Goal: Task Accomplishment & Management: Use online tool/utility

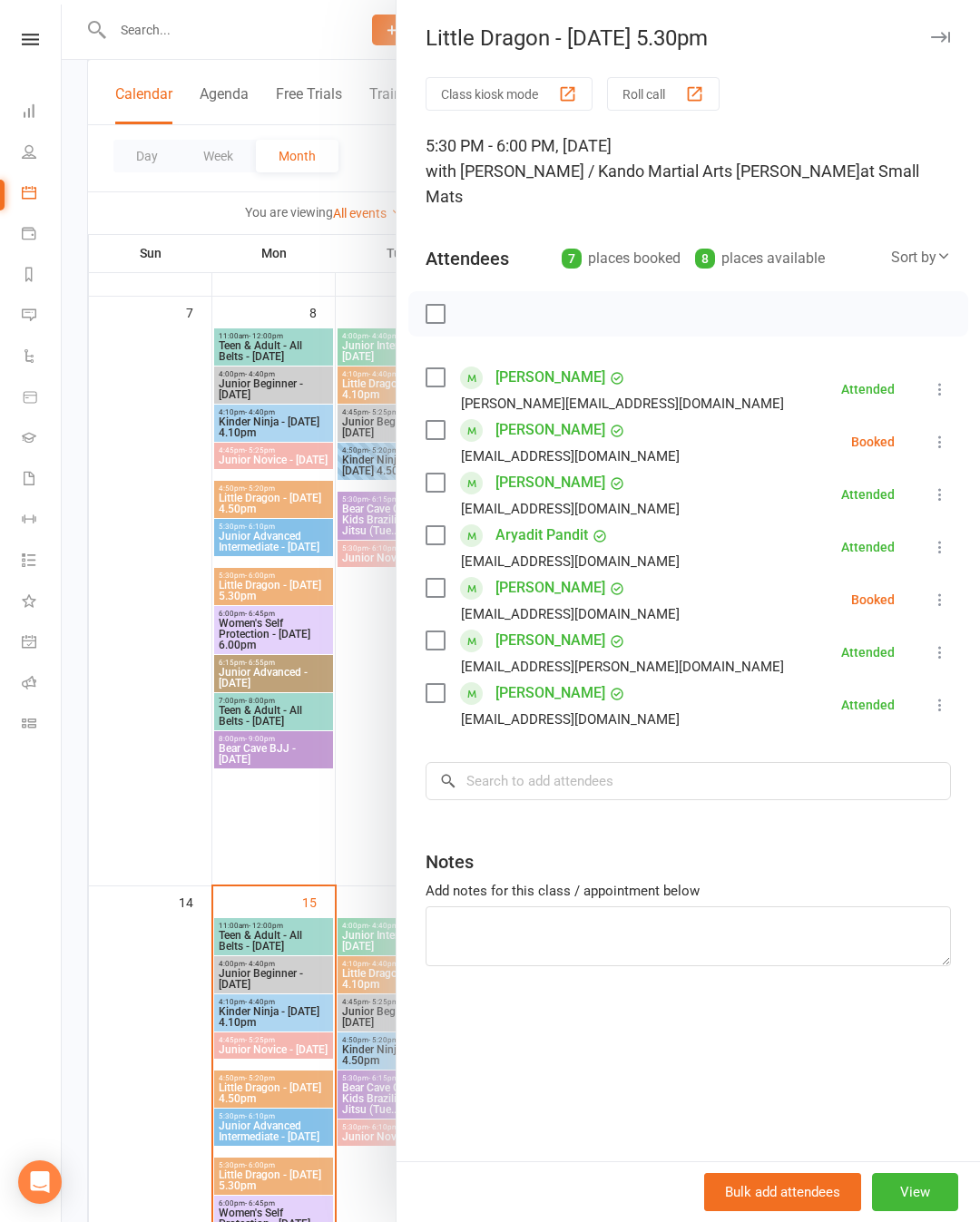
click at [964, 421] on div "Class kiosk mode Roll call 5:30 PM - 6:00 PM, [DATE] with [PERSON_NAME] / Kando…" at bounding box center [688, 619] width 584 height 1085
click at [965, 419] on div "Class kiosk mode Roll call 5:30 PM - 6:00 PM, [DATE] with [PERSON_NAME] / Kando…" at bounding box center [688, 619] width 584 height 1085
click at [946, 432] on icon at bounding box center [940, 441] width 18 height 18
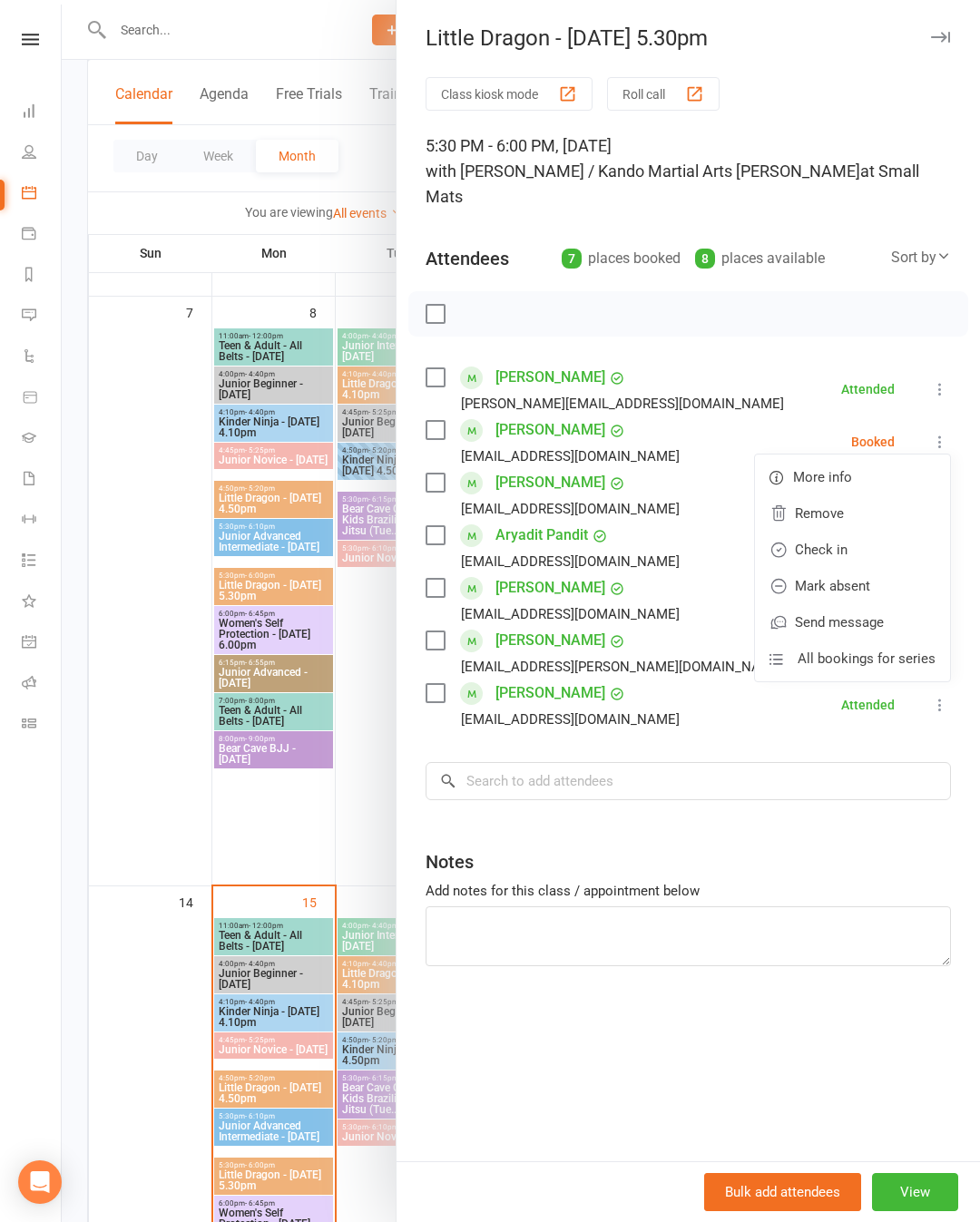
click at [876, 531] on link "Check in" at bounding box center [852, 550] width 195 height 36
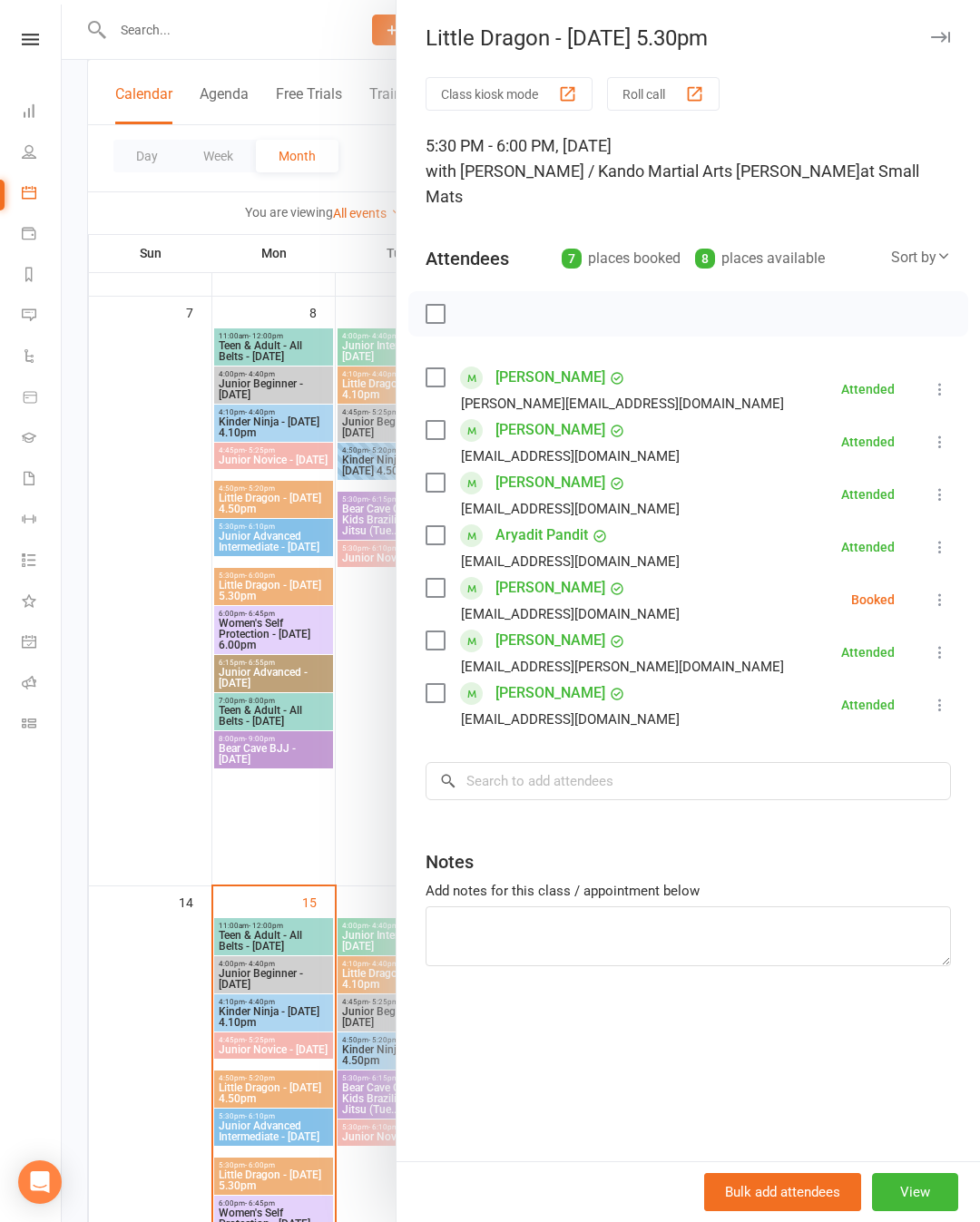
click at [941, 591] on icon at bounding box center [940, 599] width 18 height 18
click at [862, 690] on link "Check in" at bounding box center [852, 708] width 195 height 36
click at [303, 828] on div at bounding box center [521, 611] width 918 height 1222
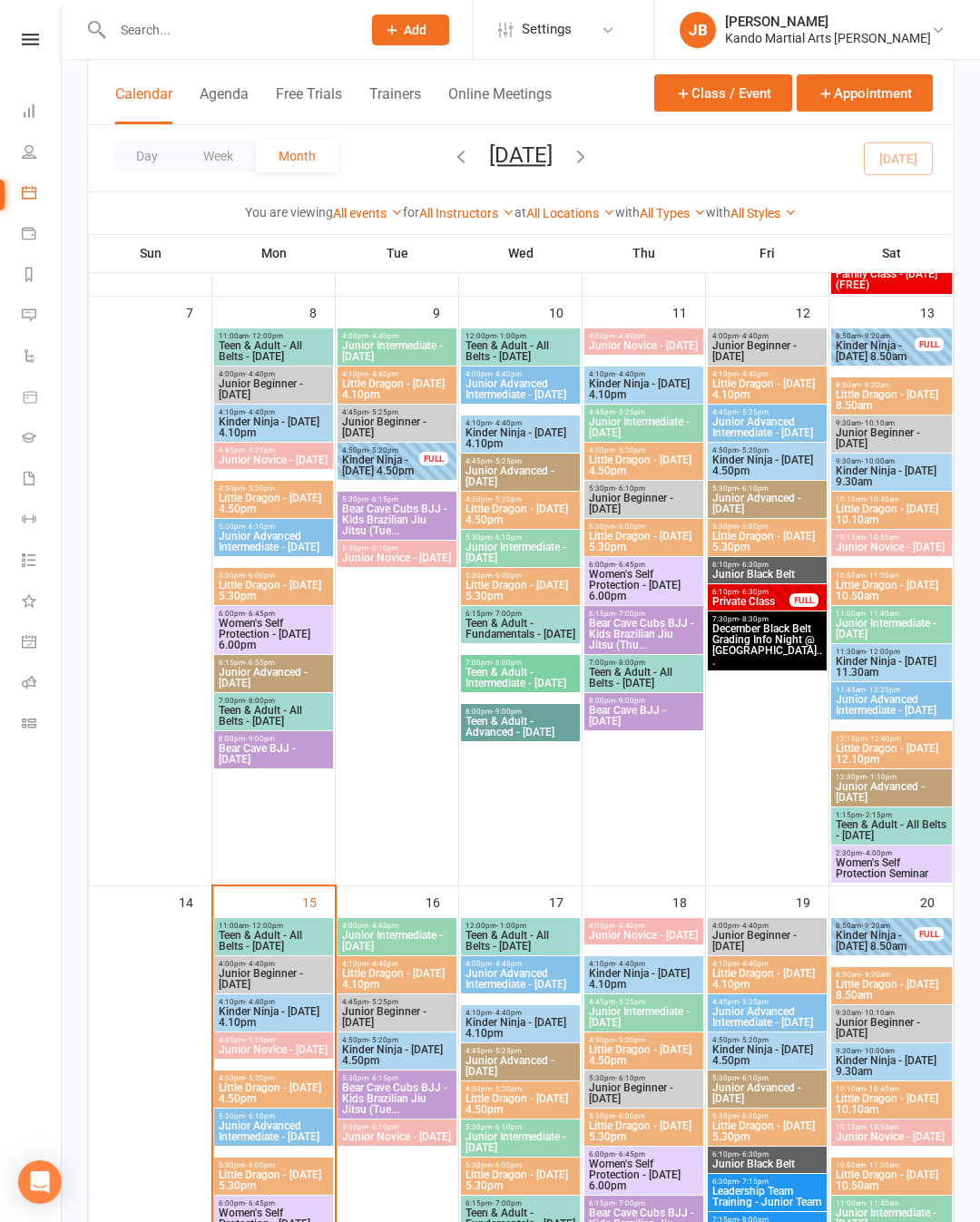
click at [308, 825] on div at bounding box center [273, 606] width 119 height 555
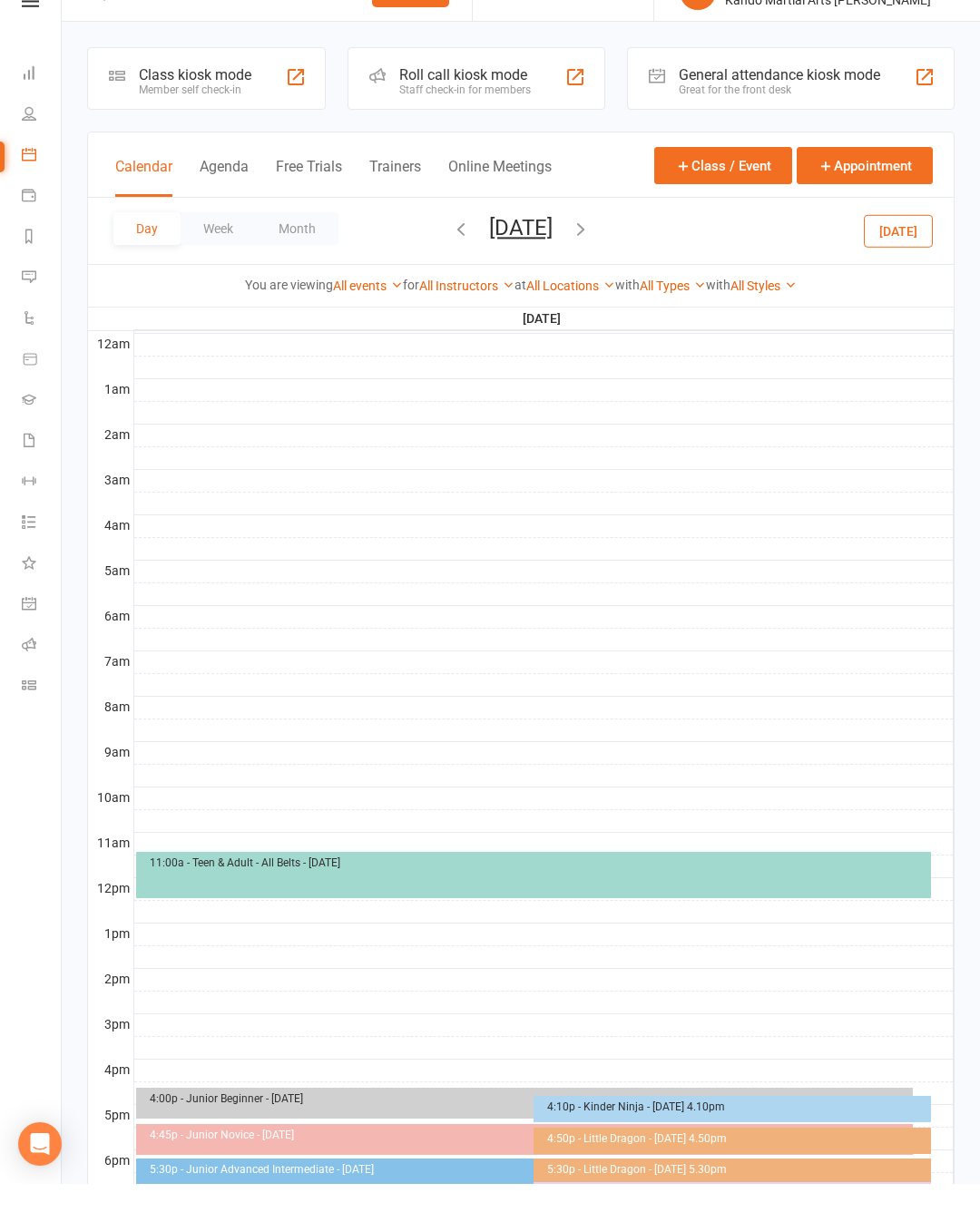
scroll to position [108, 0]
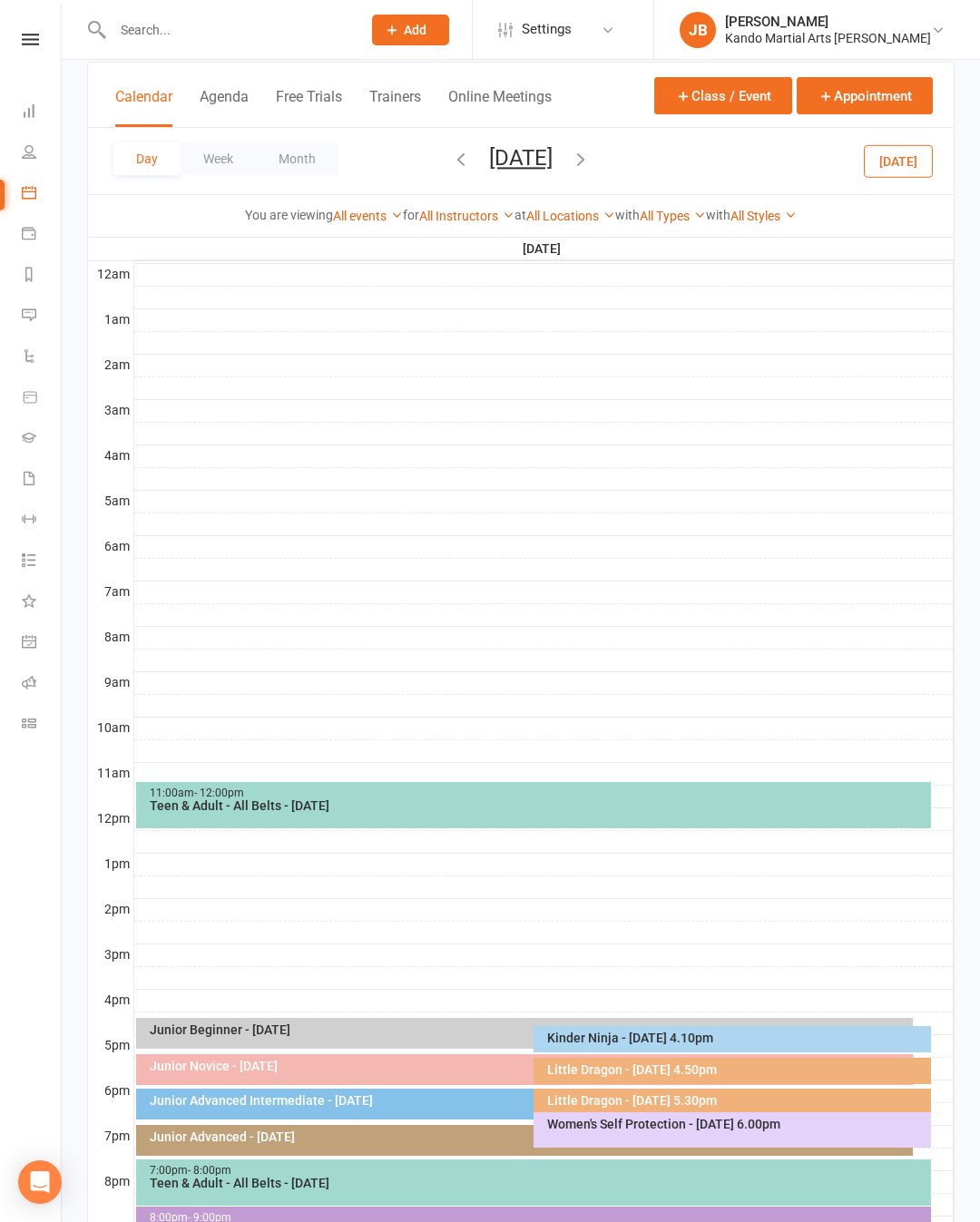
click at [314, 166] on button "Month" at bounding box center [297, 159] width 83 height 32
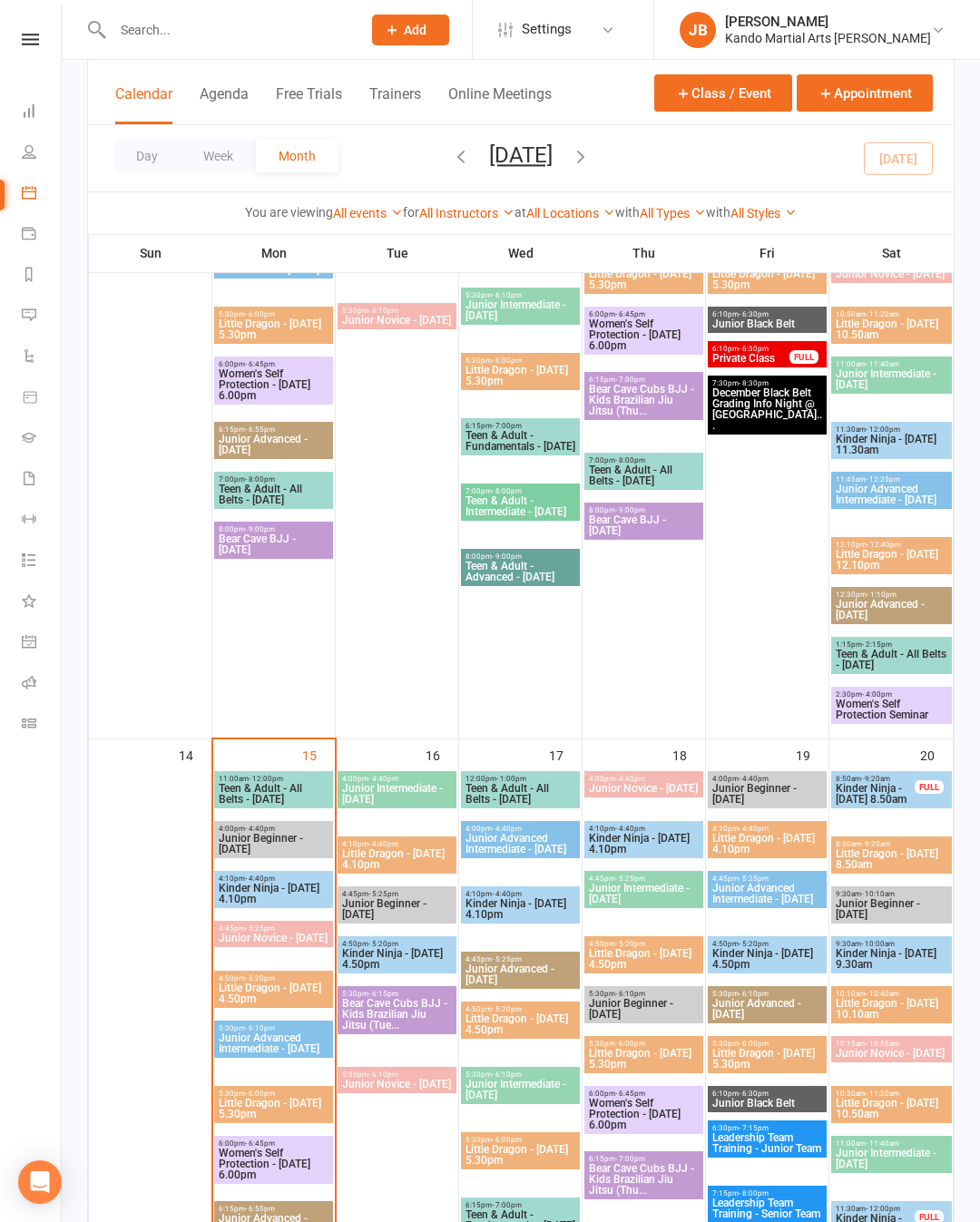
scroll to position [1204, 0]
click at [233, 1094] on span "5:30pm - 6:00pm" at bounding box center [273, 1093] width 111 height 9
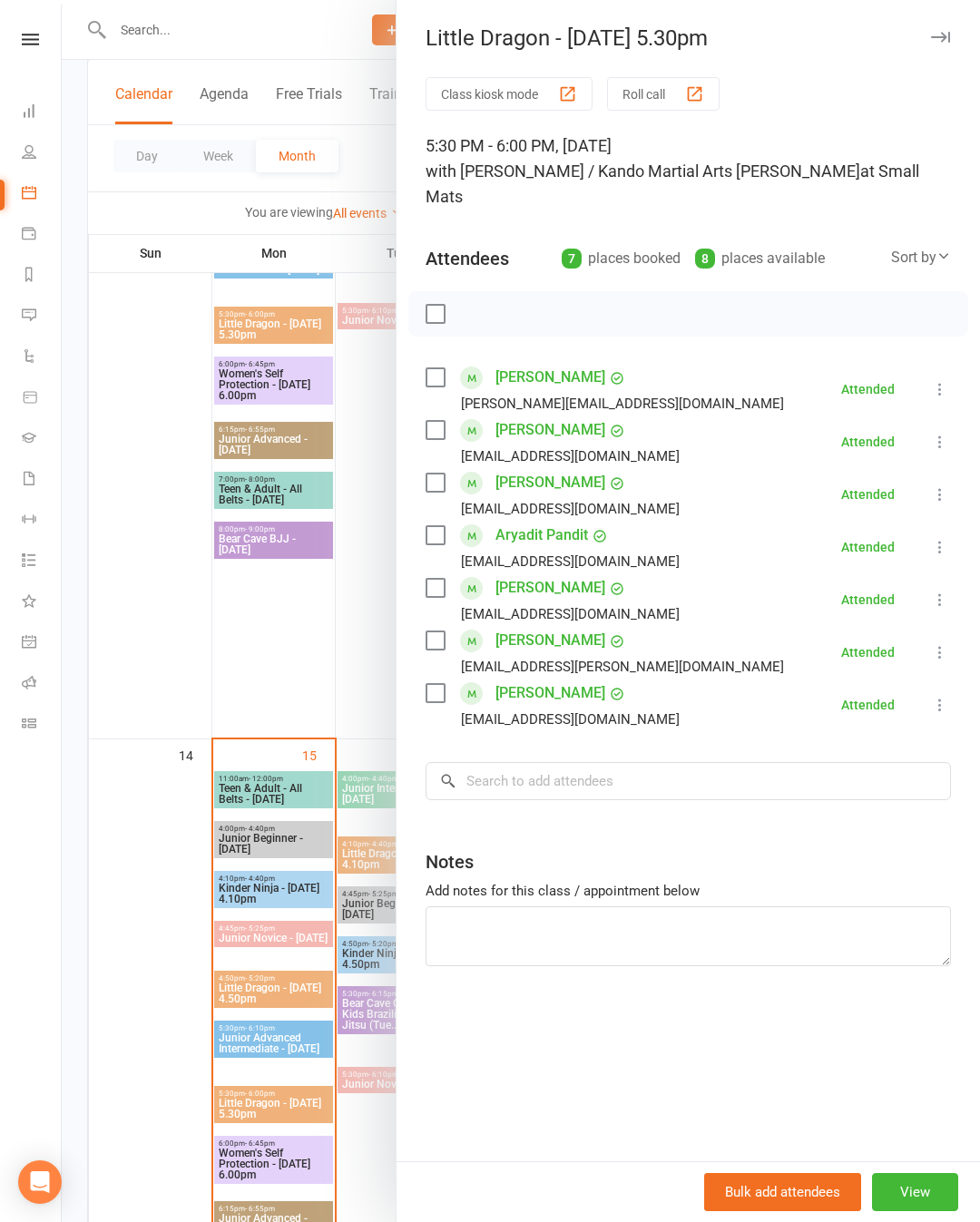
click at [155, 930] on div at bounding box center [521, 611] width 918 height 1222
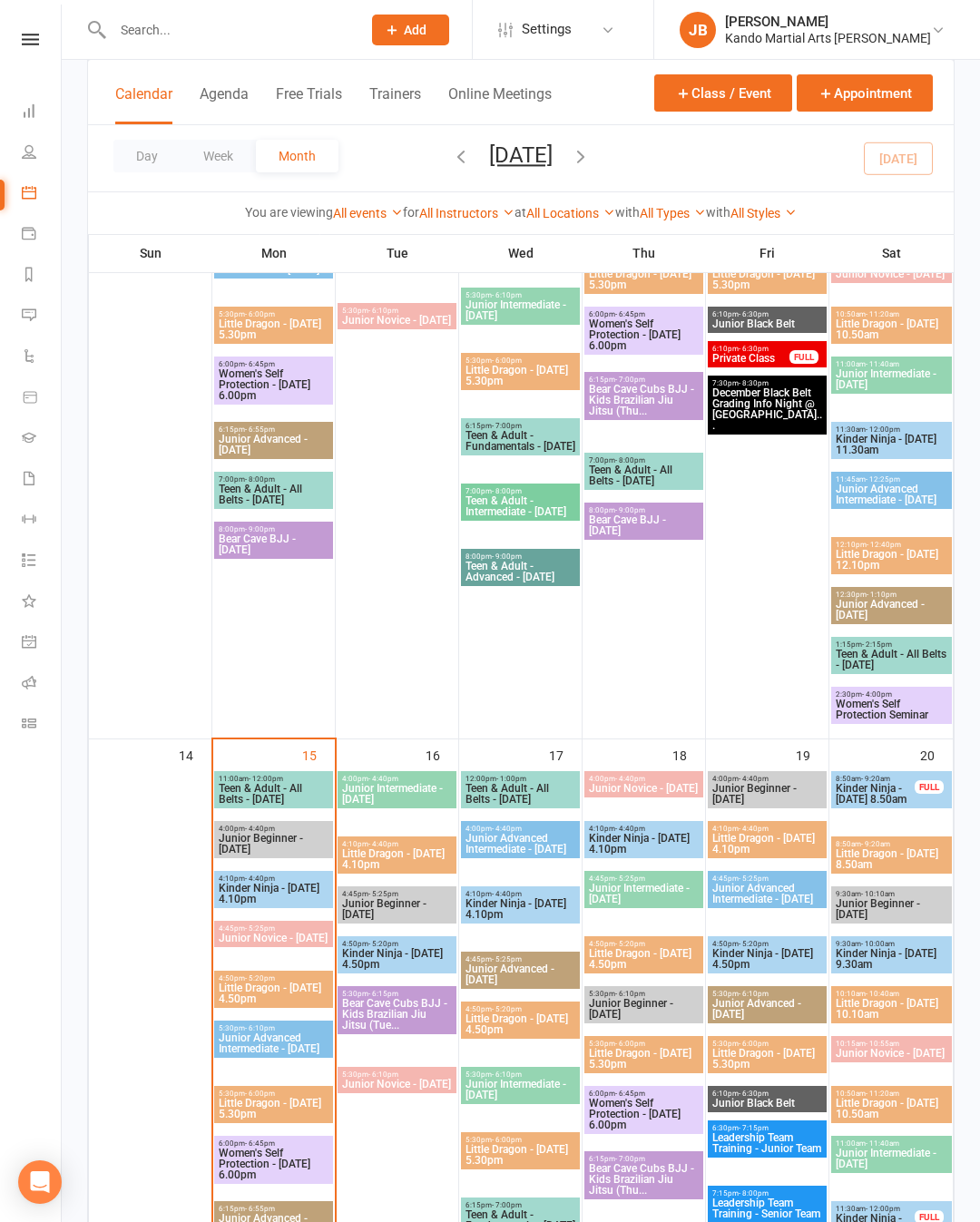
click at [233, 983] on span "4:50pm - 5:20pm" at bounding box center [273, 978] width 111 height 9
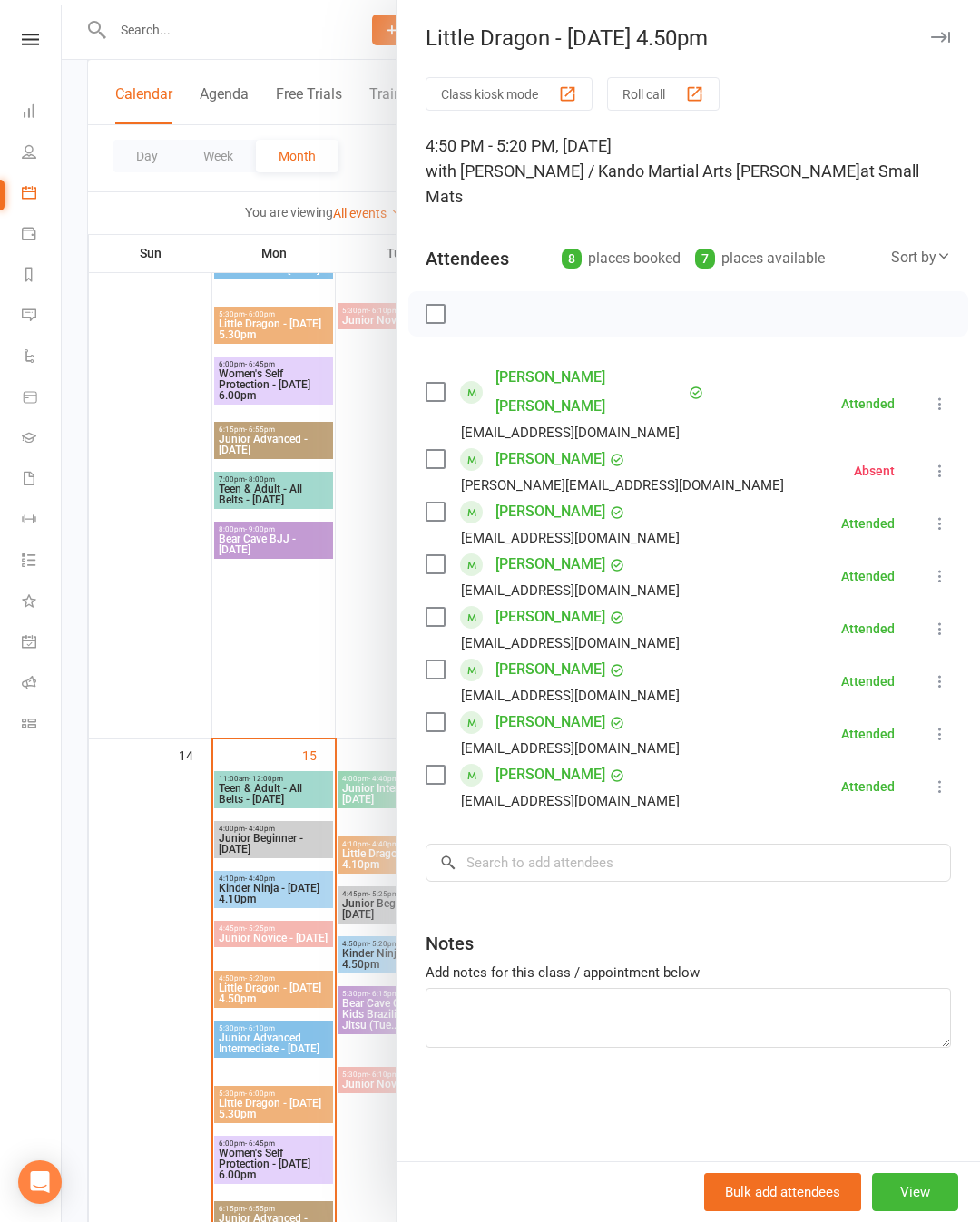
click at [124, 1035] on div at bounding box center [521, 611] width 918 height 1222
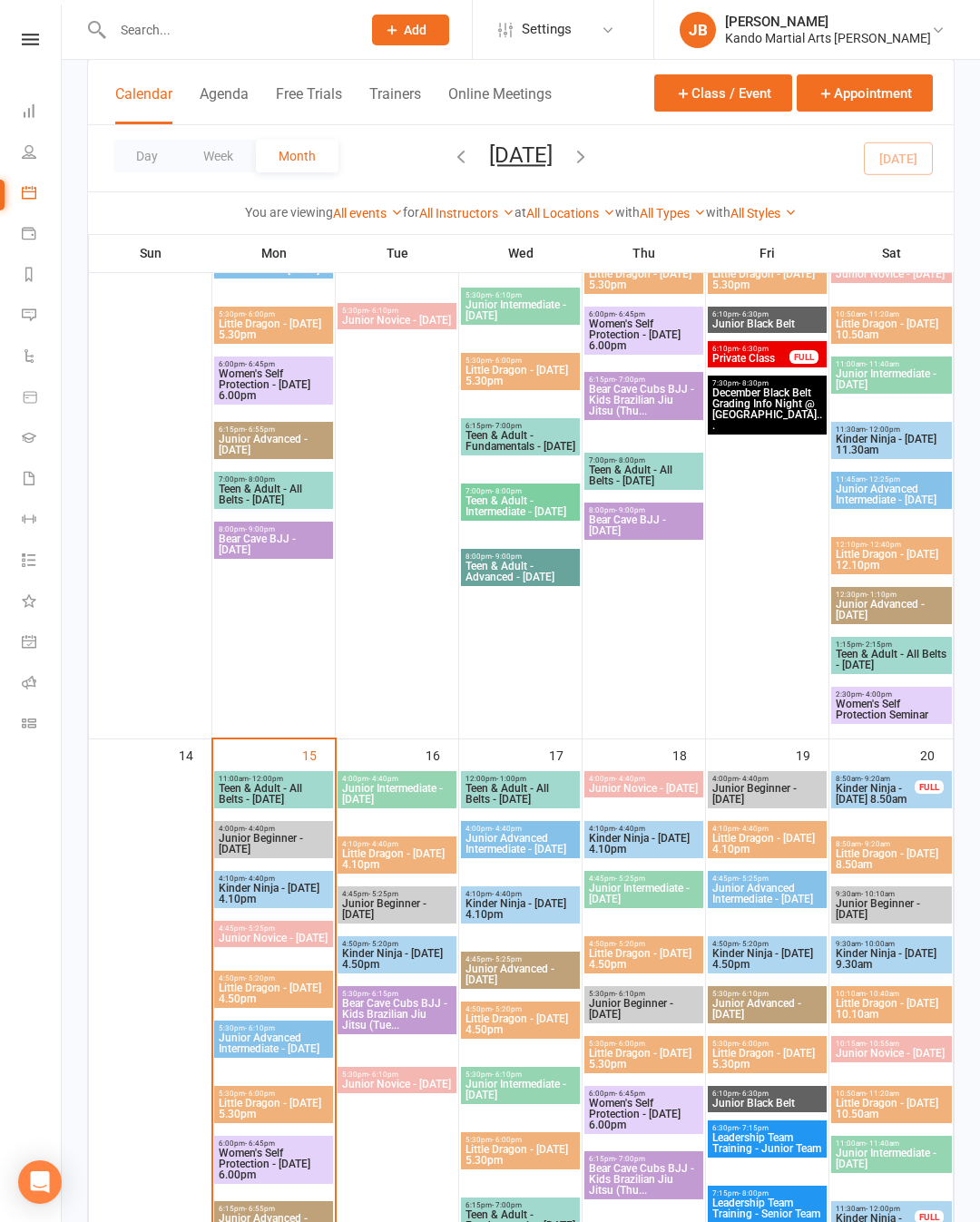
click at [264, 880] on span "- 4:40pm" at bounding box center [259, 878] width 30 height 9
